Goal: Information Seeking & Learning: Learn about a topic

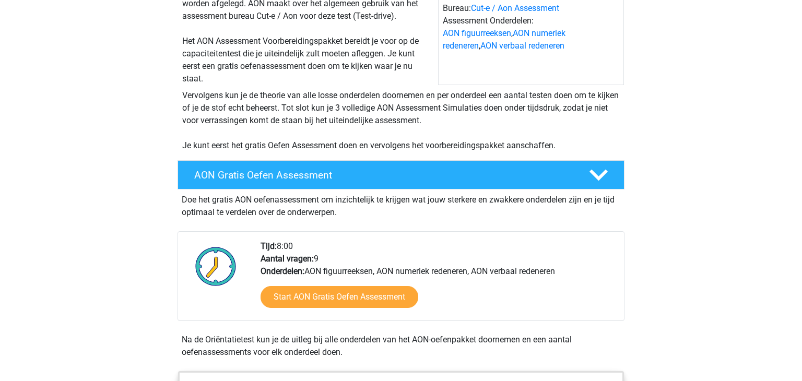
scroll to position [127, 0]
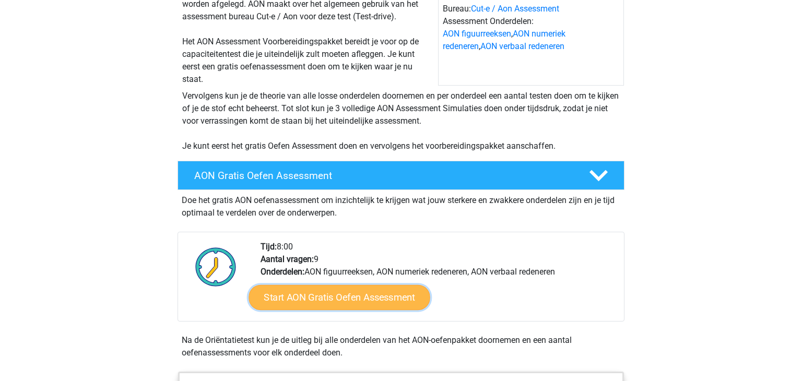
click at [307, 293] on link "Start AON Gratis Oefen Assessment" at bounding box center [339, 297] width 181 height 25
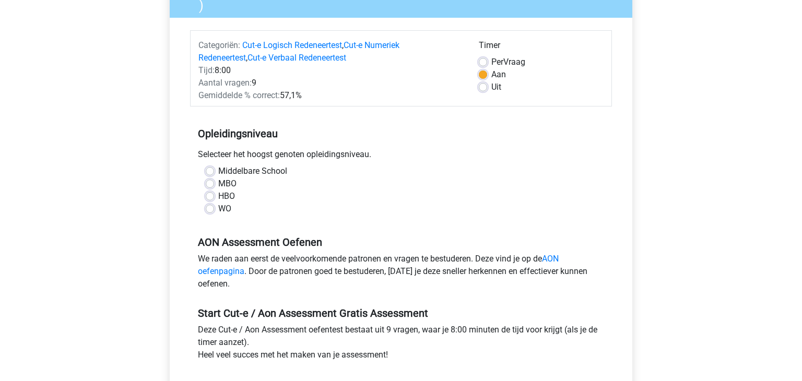
scroll to position [134, 0]
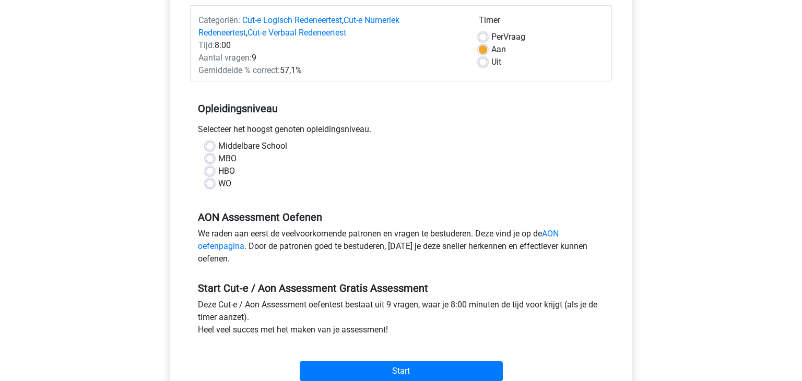
click at [218, 185] on label "WO" at bounding box center [224, 184] width 13 height 13
click at [209, 185] on input "WO" at bounding box center [210, 183] width 8 height 10
radio input "true"
click at [553, 238] on link "AON oefenpagina" at bounding box center [378, 240] width 361 height 22
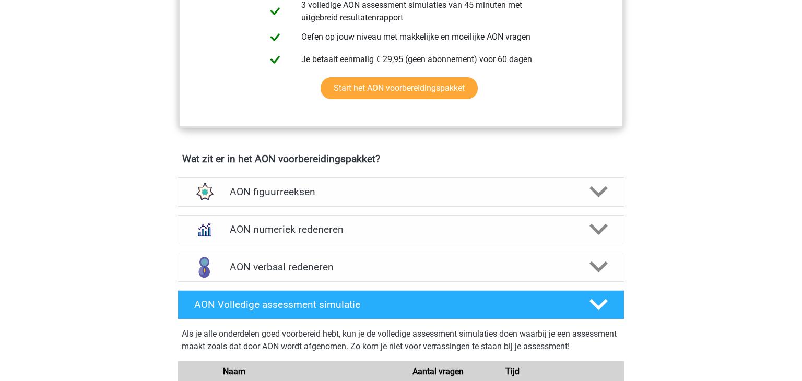
scroll to position [601, 0]
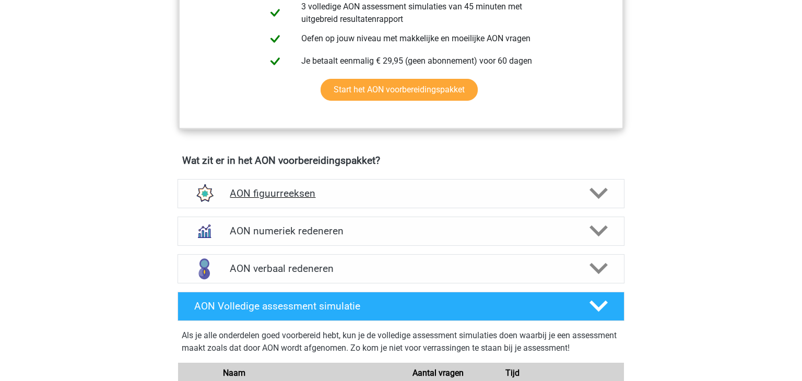
click at [565, 183] on div "AON figuurreeksen" at bounding box center [401, 193] width 447 height 29
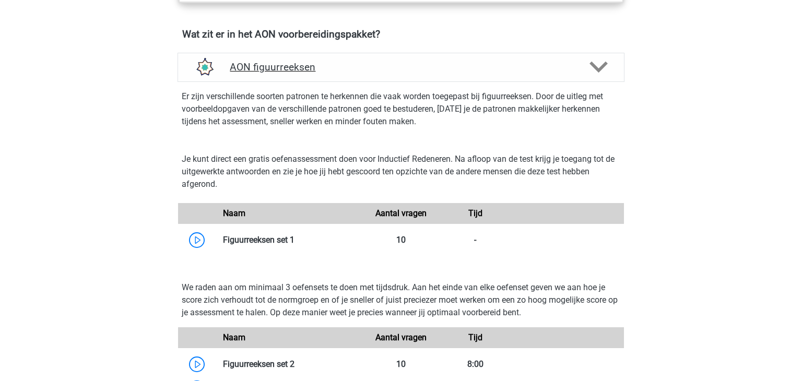
scroll to position [725, 0]
